Goal: Task Accomplishment & Management: Manage account settings

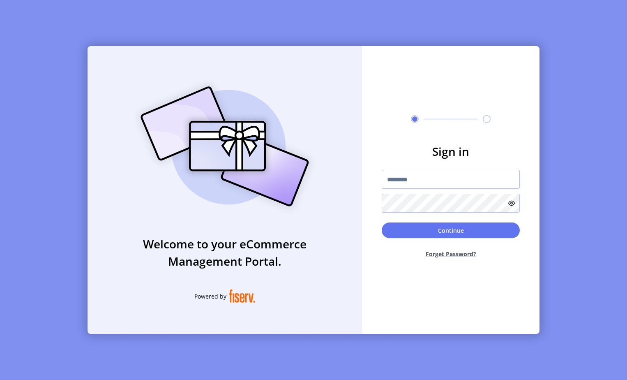
drag, startPoint x: 392, startPoint y: 179, endPoint x: 440, endPoint y: 173, distance: 48.5
click at [392, 179] on input "text" at bounding box center [451, 179] width 138 height 19
drag, startPoint x: 389, startPoint y: 175, endPoint x: 65, endPoint y: 155, distance: 324.4
click at [65, 155] on div "Welcome to your eCommerce Management Portal. Powered by Sign in Continue Forget…" at bounding box center [313, 190] width 627 height 380
click at [396, 176] on input "text" at bounding box center [451, 179] width 138 height 19
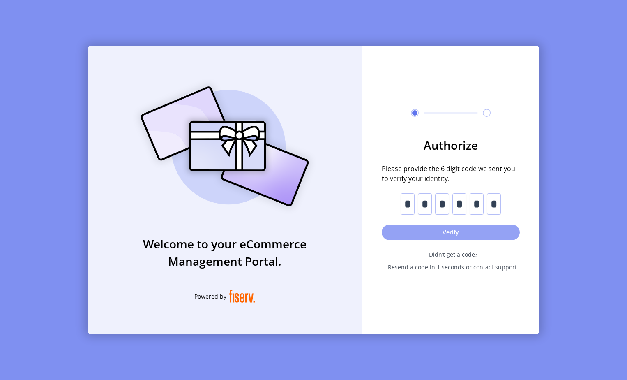
click at [429, 228] on button "Verify" at bounding box center [451, 232] width 138 height 16
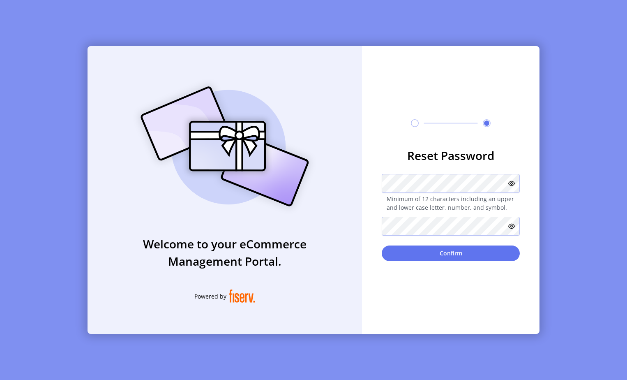
click at [511, 182] on icon at bounding box center [511, 183] width 7 height 7
click at [512, 226] on icon at bounding box center [511, 226] width 7 height 7
click at [446, 250] on button "Confirm" at bounding box center [451, 253] width 138 height 16
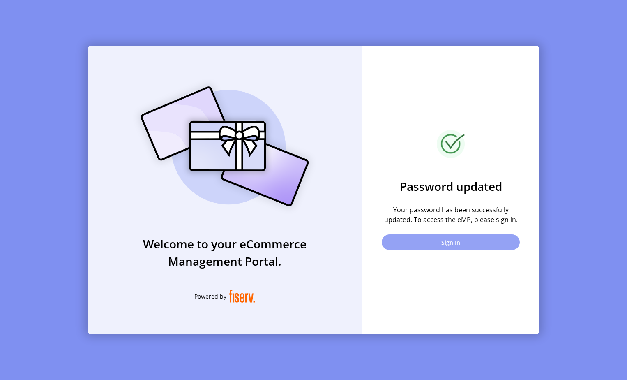
click at [452, 240] on button "Sign In" at bounding box center [451, 242] width 138 height 16
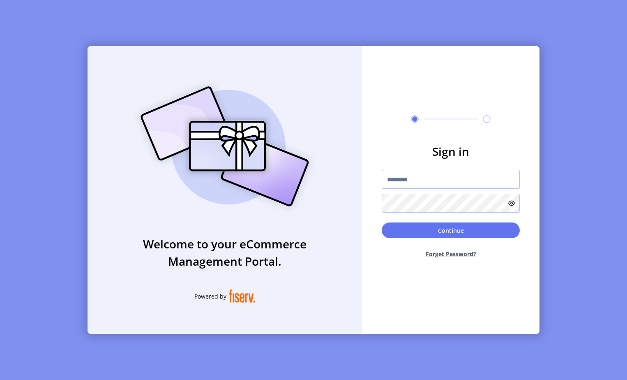
click at [394, 180] on input "text" at bounding box center [451, 179] width 138 height 19
paste input "**********"
type input "**********"
click at [446, 230] on button "Continue" at bounding box center [451, 230] width 138 height 16
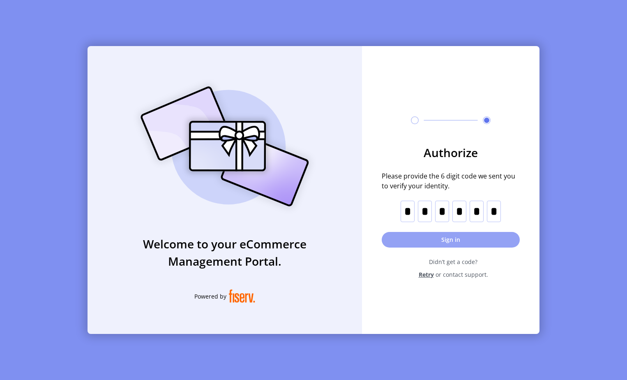
click at [425, 237] on button "Sign in" at bounding box center [451, 240] width 138 height 16
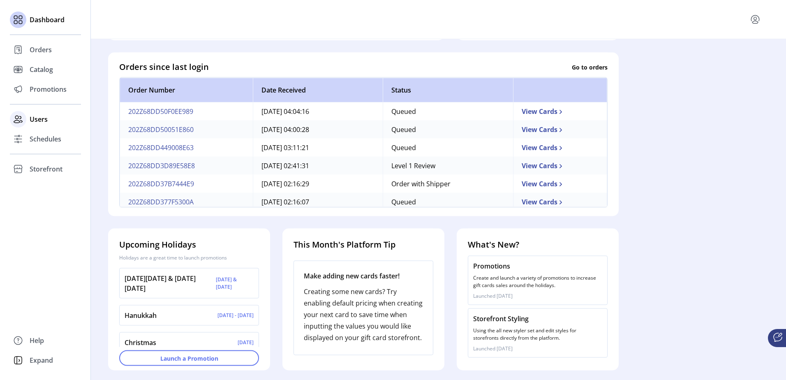
click at [36, 119] on span "Users" at bounding box center [39, 119] width 18 height 10
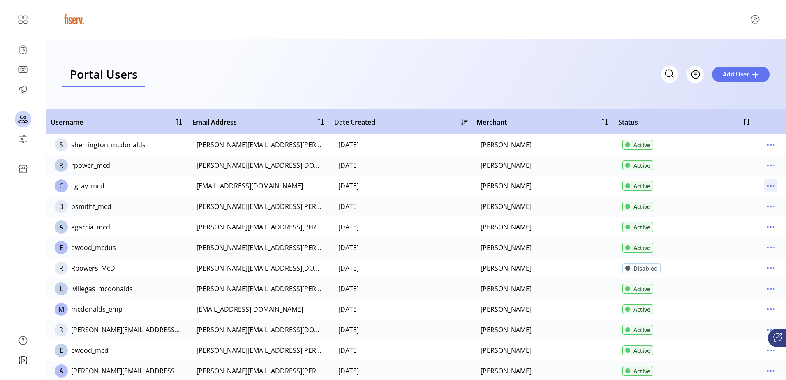
click at [627, 185] on icon "menu" at bounding box center [770, 185] width 13 height 13
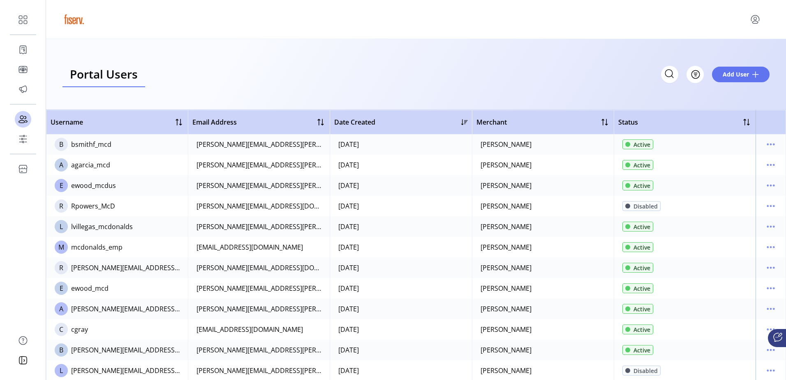
scroll to position [63, 0]
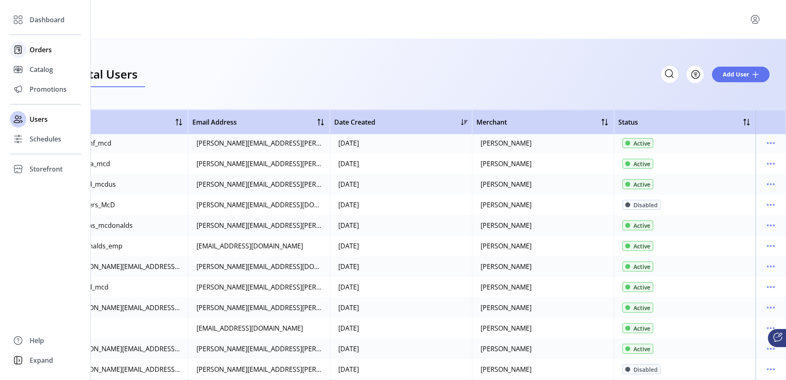
click at [29, 48] on div "Orders" at bounding box center [45, 50] width 71 height 20
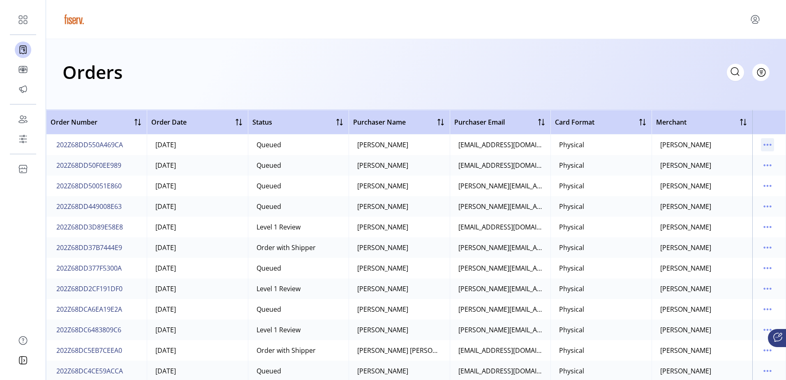
click at [627, 143] on icon "menu" at bounding box center [767, 144] width 13 height 13
click at [627, 175] on span "View All Cards" at bounding box center [728, 174] width 68 height 7
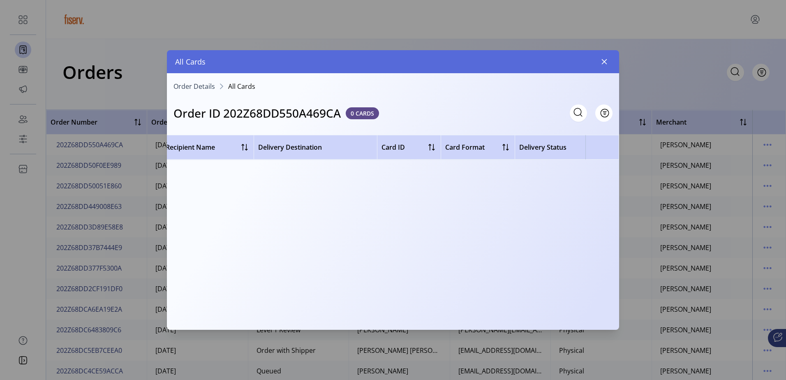
scroll to position [0, 67]
drag, startPoint x: 453, startPoint y: 322, endPoint x: 430, endPoint y: 320, distance: 23.5
click at [430, 320] on div "Order Details All Cards Order ID 202Z68DD550A469CA 0 CARDS Filter Preview Recip…" at bounding box center [393, 200] width 452 height 255
click at [604, 62] on icon "button" at bounding box center [604, 61] width 5 height 5
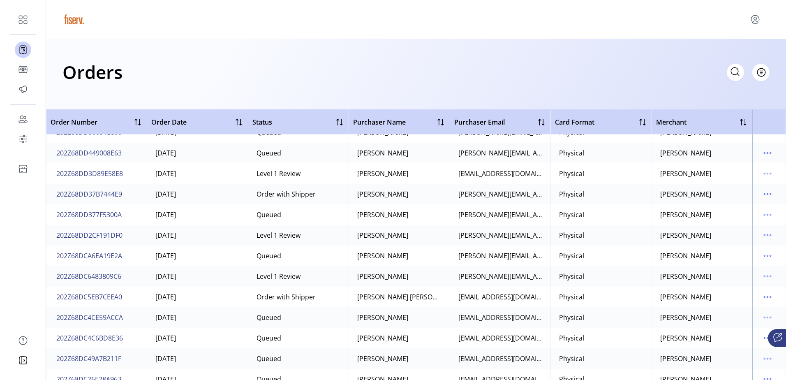
scroll to position [123, 0]
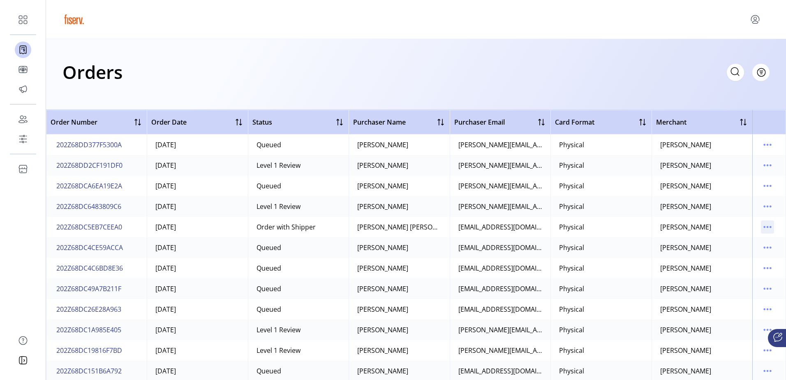
click at [627, 227] on icon "menu" at bounding box center [767, 226] width 13 height 13
click at [627, 254] on span "View All Cards" at bounding box center [728, 256] width 68 height 7
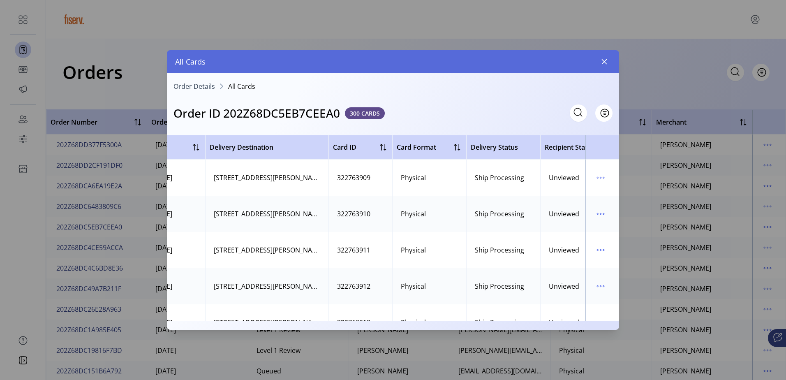
scroll to position [0, 106]
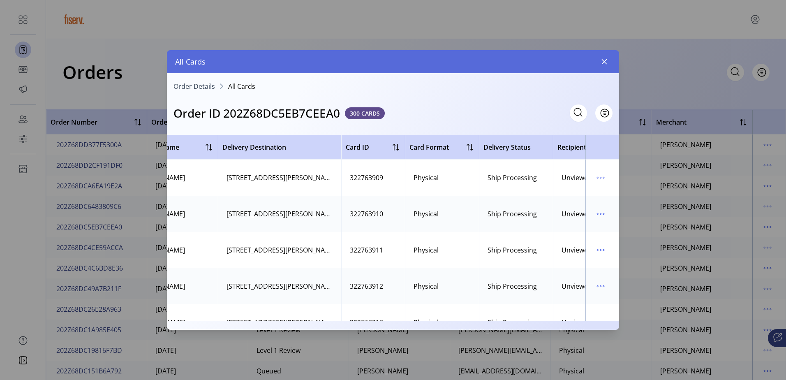
click at [467, 328] on div "Order Details All Cards Order ID 202Z68DC5EB7CEEA0 300 CARDS Filter Preview Rec…" at bounding box center [393, 201] width 452 height 256
click at [466, 327] on div "Order Details All Cards Order ID 202Z68DC5EB7CEEA0 300 CARDS Filter Preview Rec…" at bounding box center [393, 201] width 452 height 256
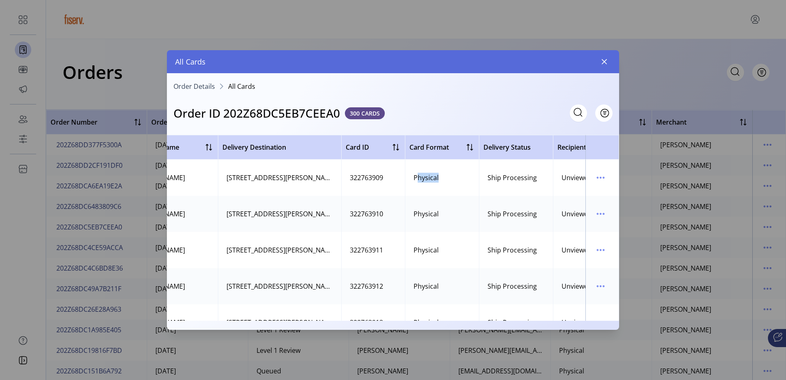
click at [461, 322] on div "Order Details All Cards Order ID 202Z68DC5EB7CEEA0 300 CARDS Filter Preview Rec…" at bounding box center [393, 200] width 452 height 255
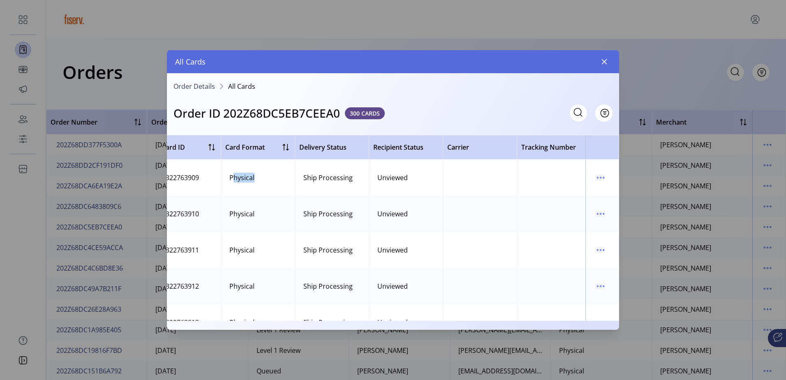
scroll to position [0, 299]
click at [600, 177] on icon "menu" at bounding box center [600, 177] width 1 height 1
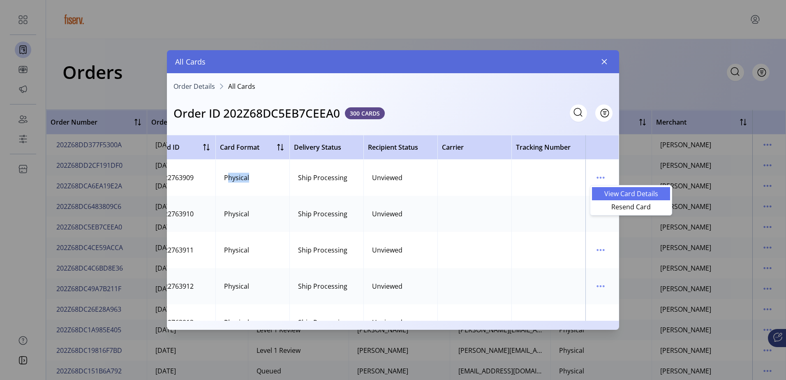
click at [606, 193] on span "View Card Details" at bounding box center [631, 193] width 68 height 7
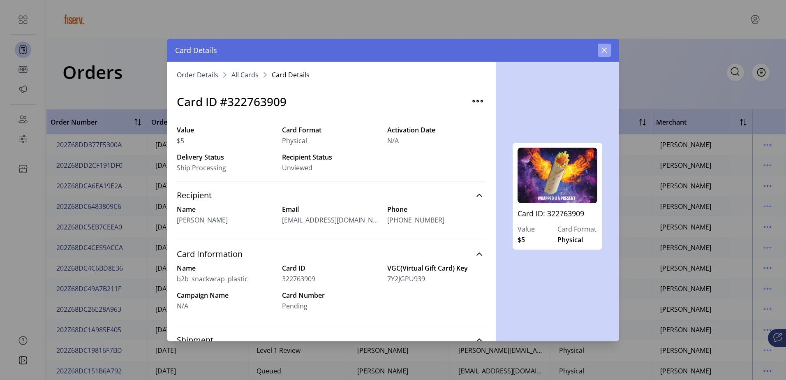
click at [607, 48] on icon "button" at bounding box center [604, 50] width 7 height 7
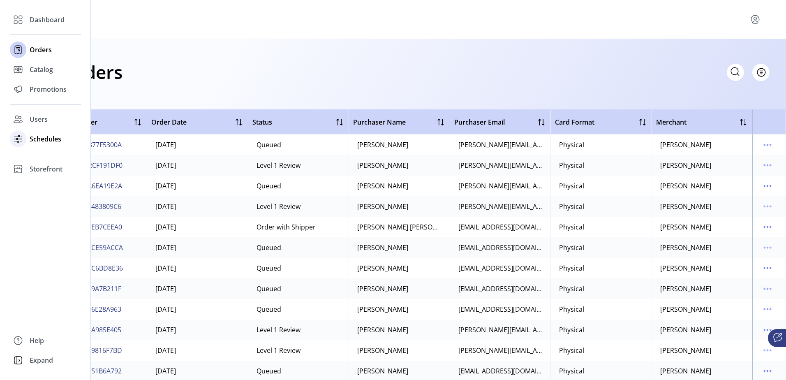
click at [40, 139] on span "Schedules" at bounding box center [46, 139] width 32 height 10
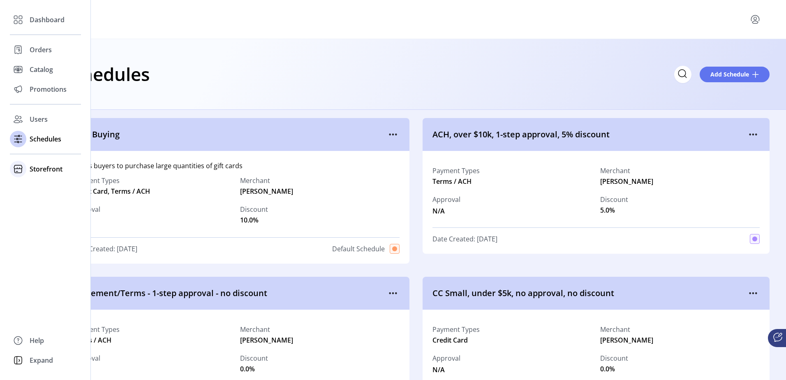
click at [24, 169] on icon at bounding box center [18, 168] width 13 height 13
click at [44, 187] on span "Configuration" at bounding box center [51, 185] width 43 height 10
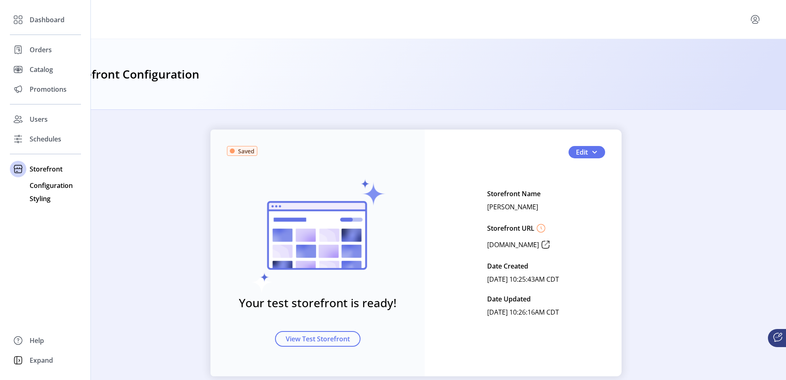
click at [43, 199] on span "Styling" at bounding box center [40, 199] width 21 height 10
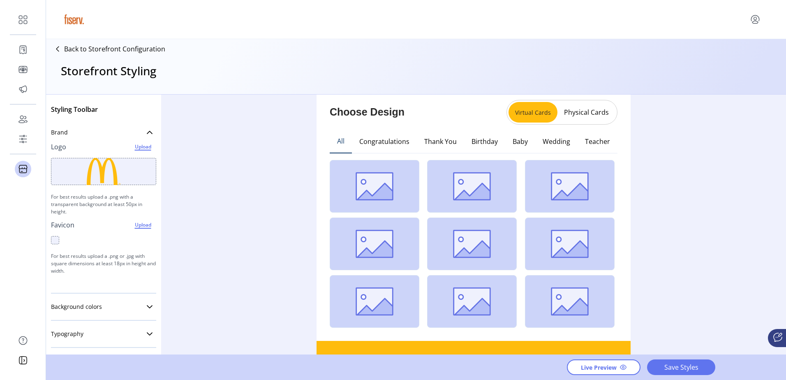
scroll to position [41, 0]
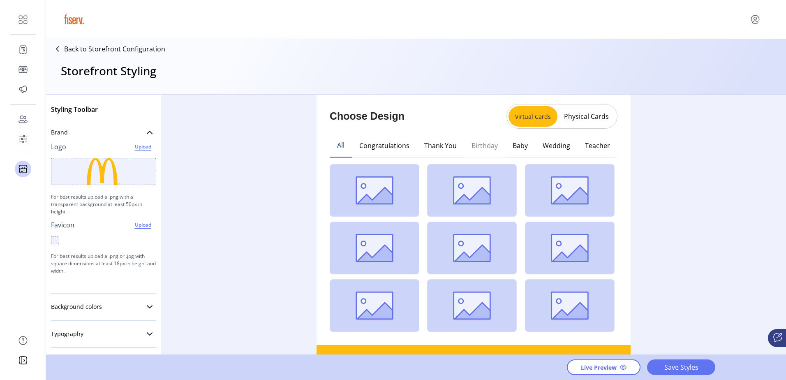
click at [478, 146] on button "Birthday" at bounding box center [484, 146] width 41 height 24
click at [587, 114] on button "Physical Cards" at bounding box center [586, 116] width 58 height 13
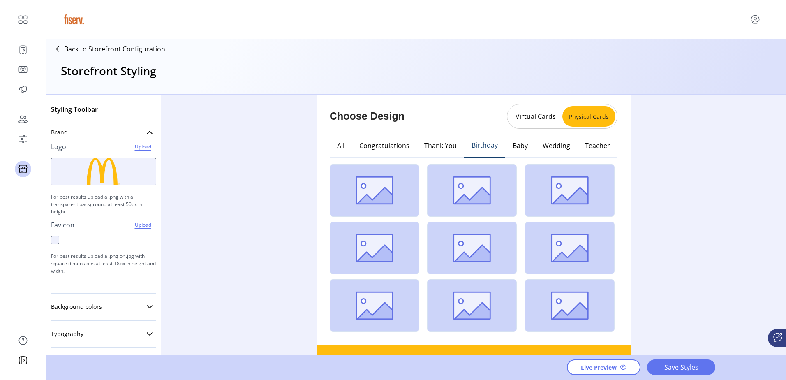
click at [487, 147] on button "Birthday" at bounding box center [484, 146] width 41 height 24
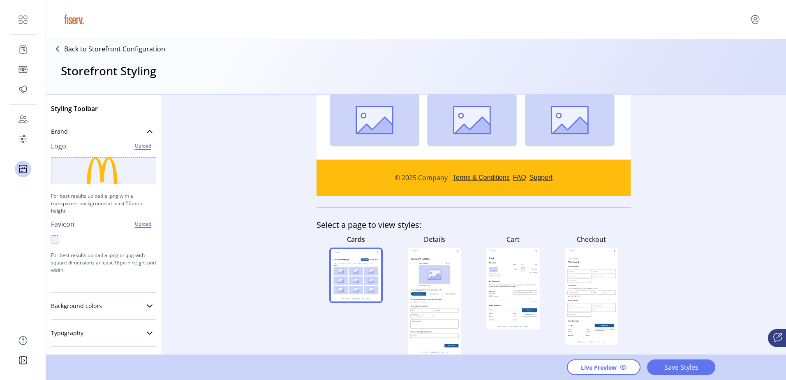
scroll to position [0, 0]
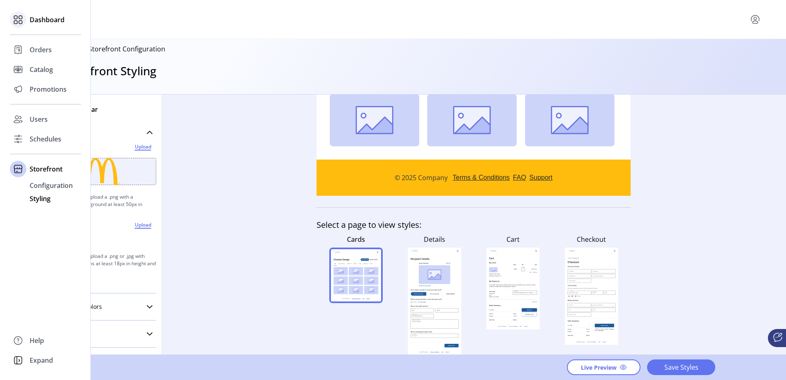
click at [35, 18] on span "Dashboard" at bounding box center [47, 20] width 35 height 10
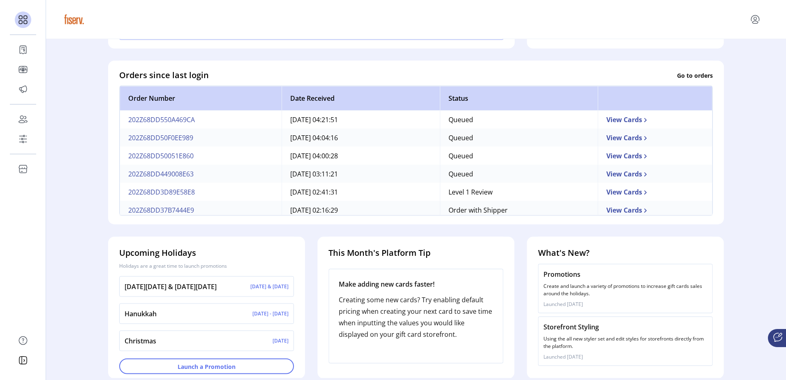
scroll to position [223, 0]
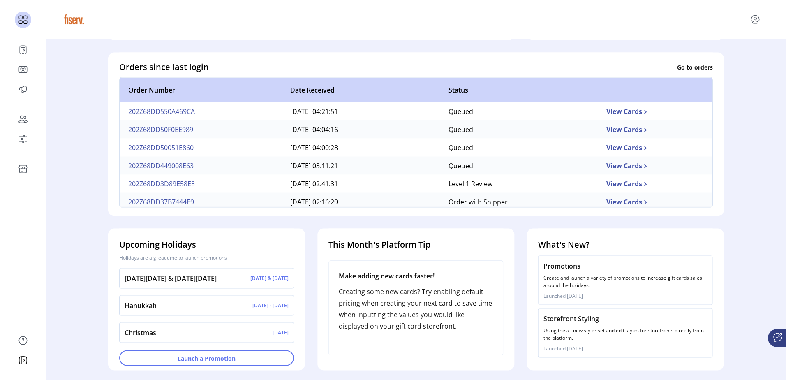
click at [532, 46] on ktd-grid-item "Orders since last login Go to orders Order Number Date Received Status 202Z68DD…" at bounding box center [416, 134] width 628 height 176
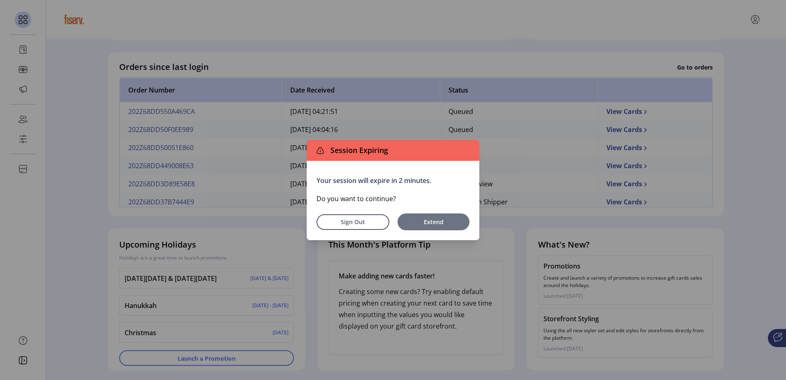
click at [425, 220] on span "Extend" at bounding box center [433, 221] width 64 height 9
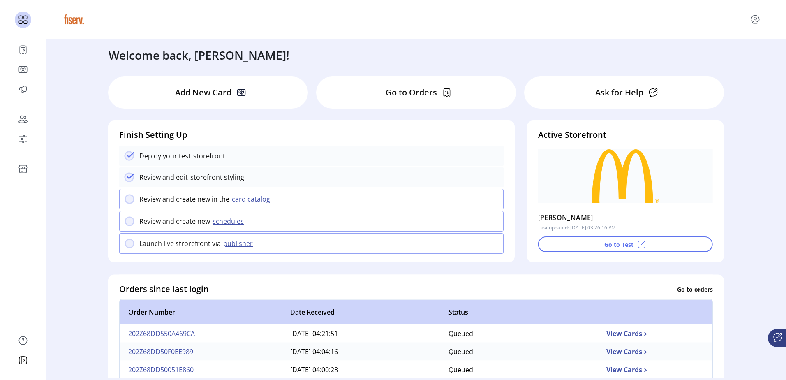
scroll to position [0, 0]
